Goal: Find contact information: Find contact information

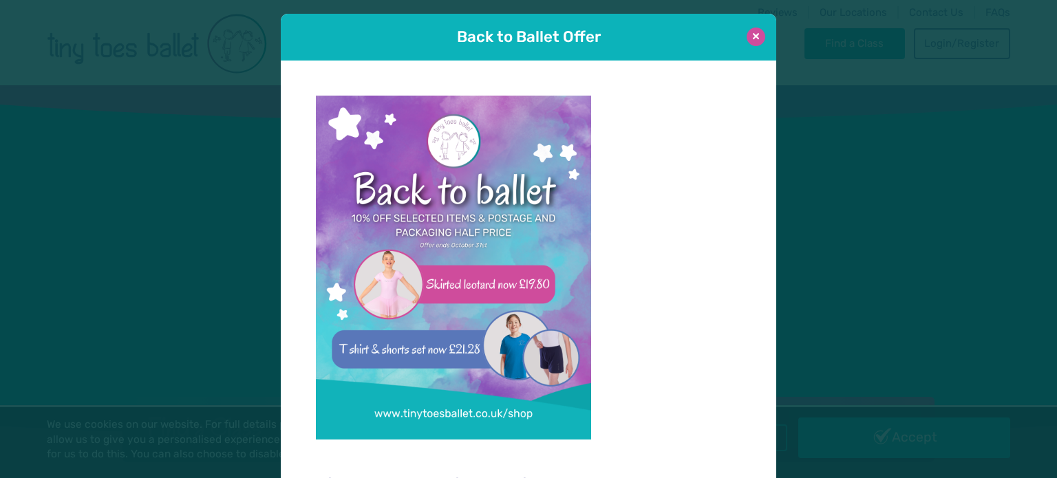
scroll to position [14, 0]
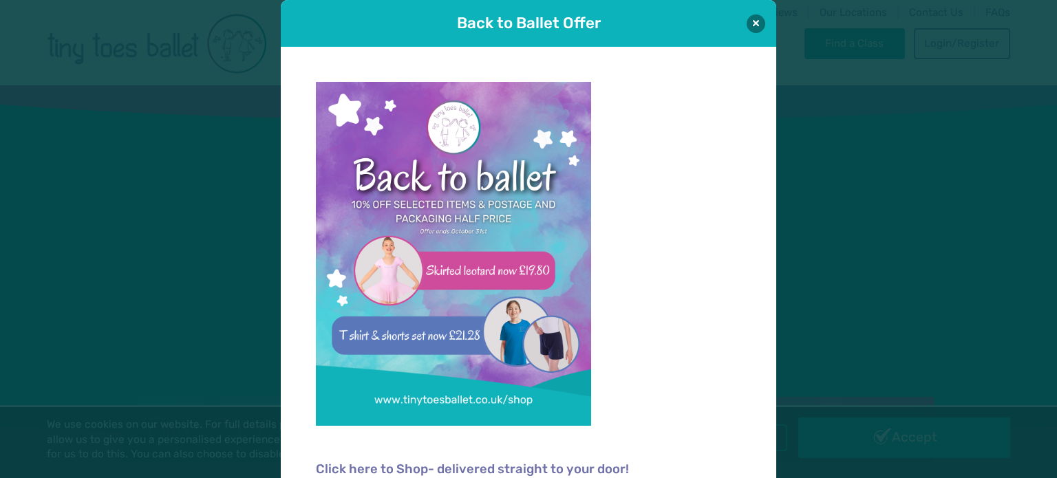
drag, startPoint x: 754, startPoint y: 14, endPoint x: 722, endPoint y: 39, distance: 40.3
click at [754, 15] on button at bounding box center [756, 23] width 19 height 19
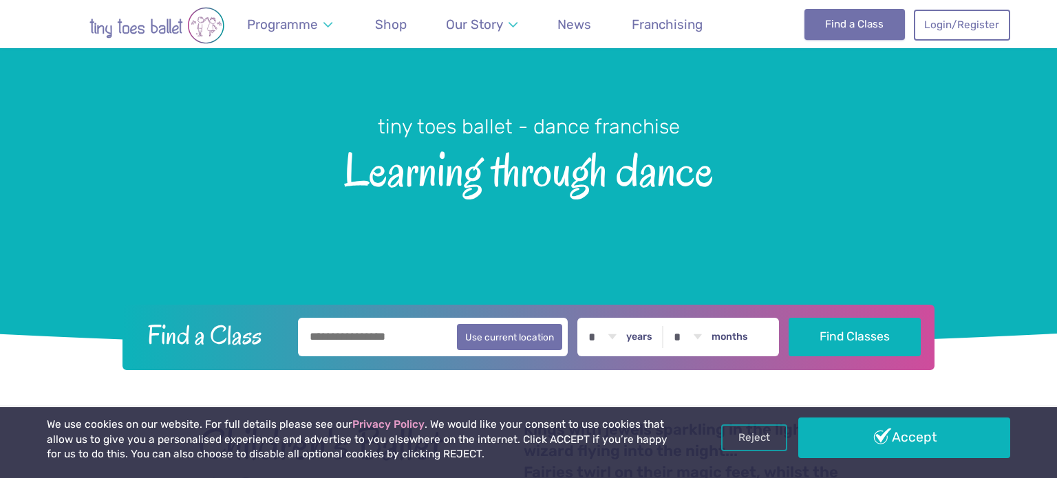
scroll to position [0, 0]
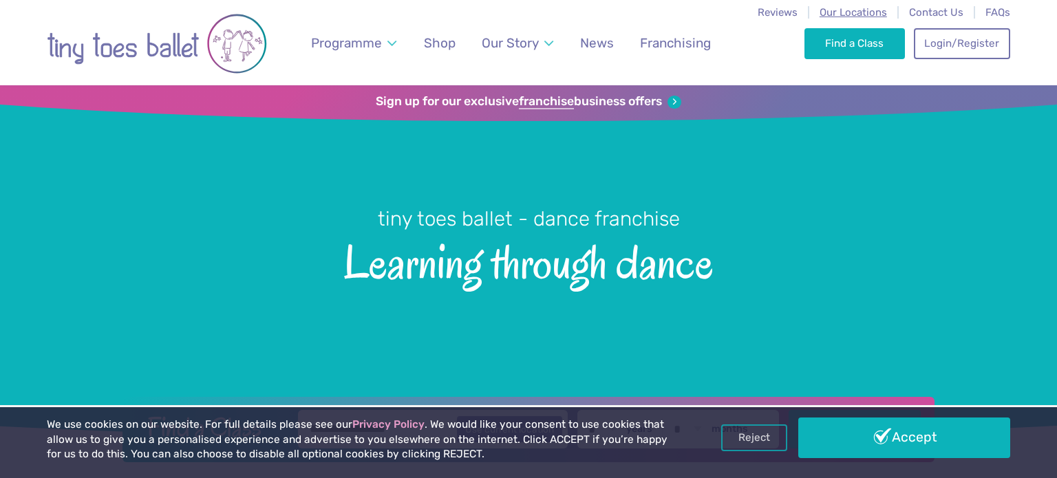
click at [868, 13] on span "Our Locations" at bounding box center [852, 12] width 67 height 12
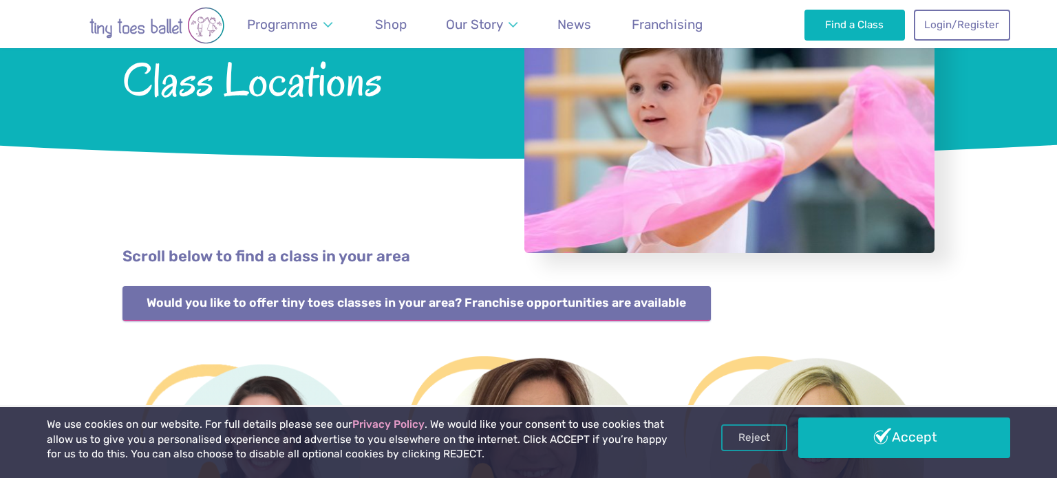
scroll to position [226, 0]
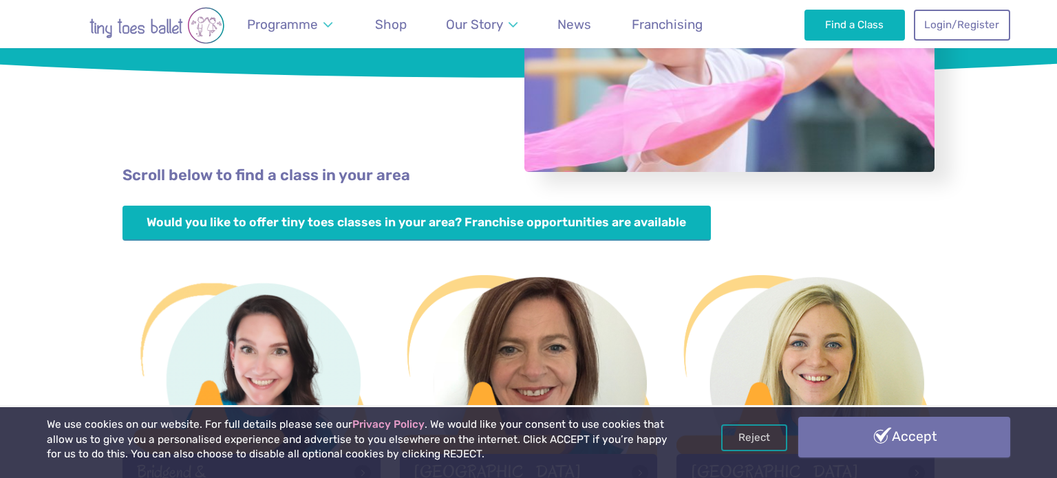
click at [892, 425] on link "Accept" at bounding box center [904, 437] width 212 height 40
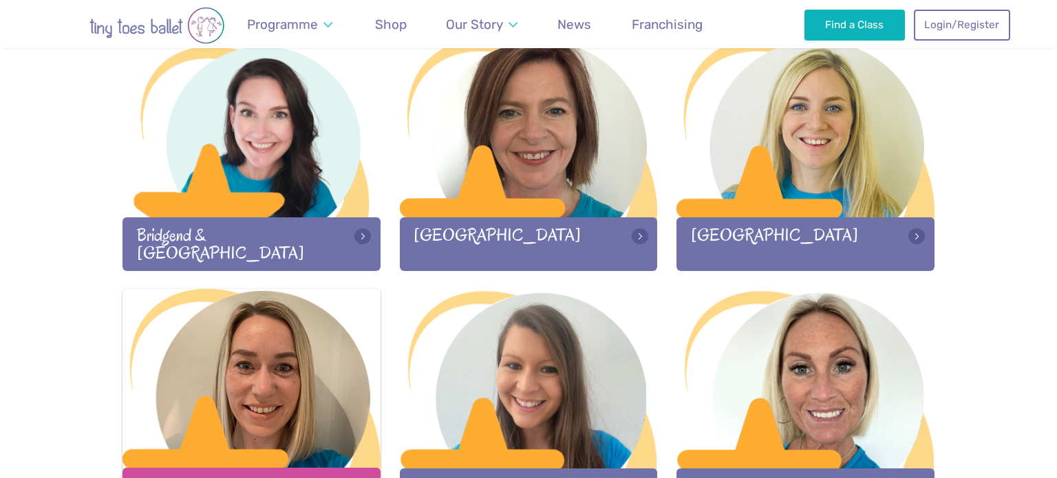
scroll to position [561, 0]
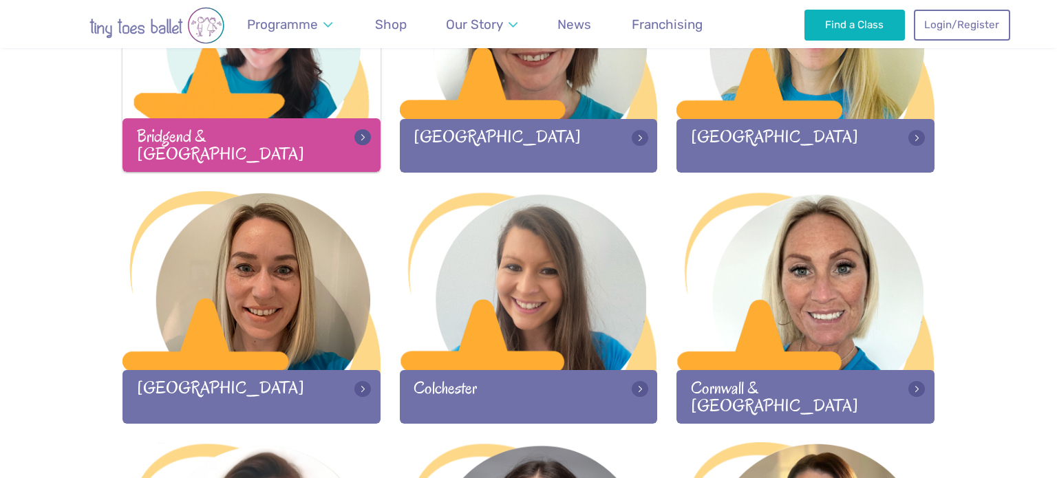
click at [236, 151] on div "Bridgend & [GEOGRAPHIC_DATA]" at bounding box center [251, 144] width 258 height 53
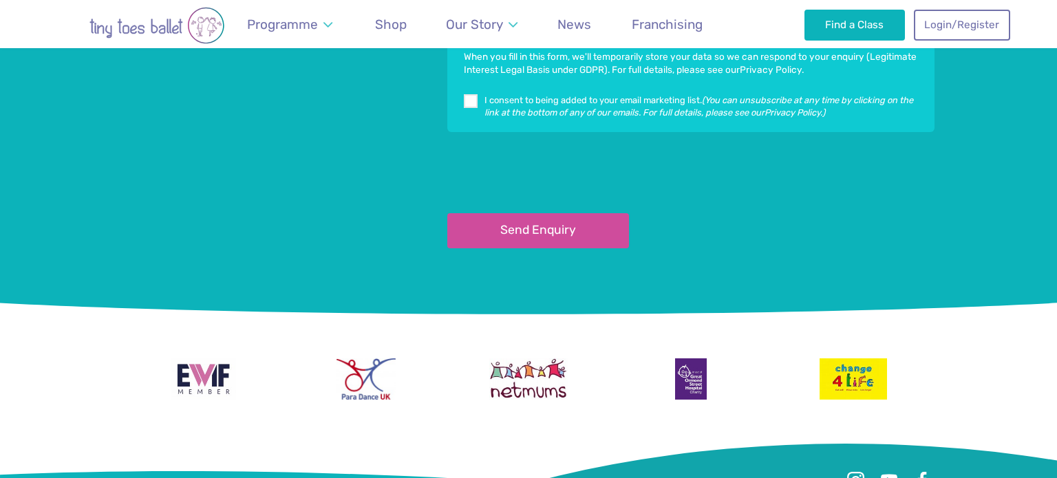
scroll to position [3424, 0]
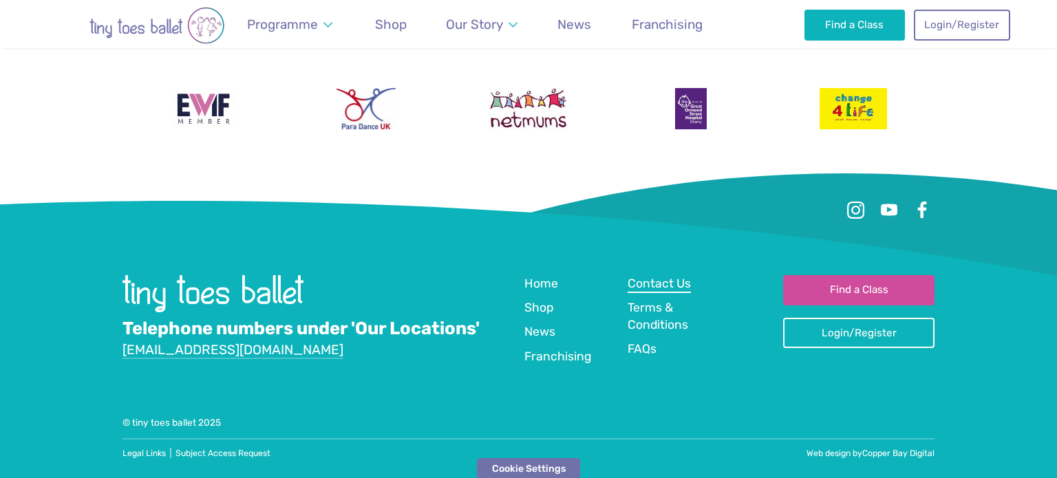
click at [638, 281] on span "Contact Us" at bounding box center [658, 284] width 63 height 14
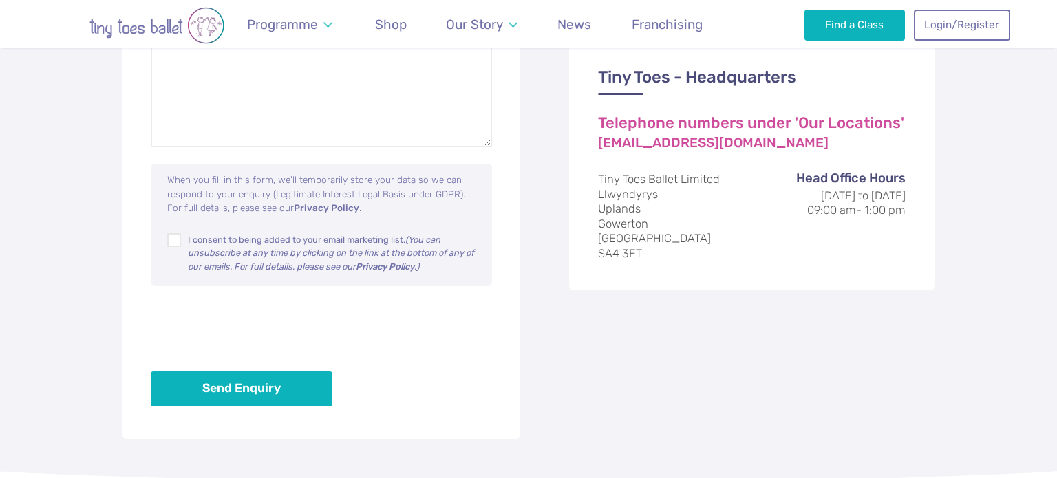
scroll to position [903, 0]
